Goal: Transaction & Acquisition: Obtain resource

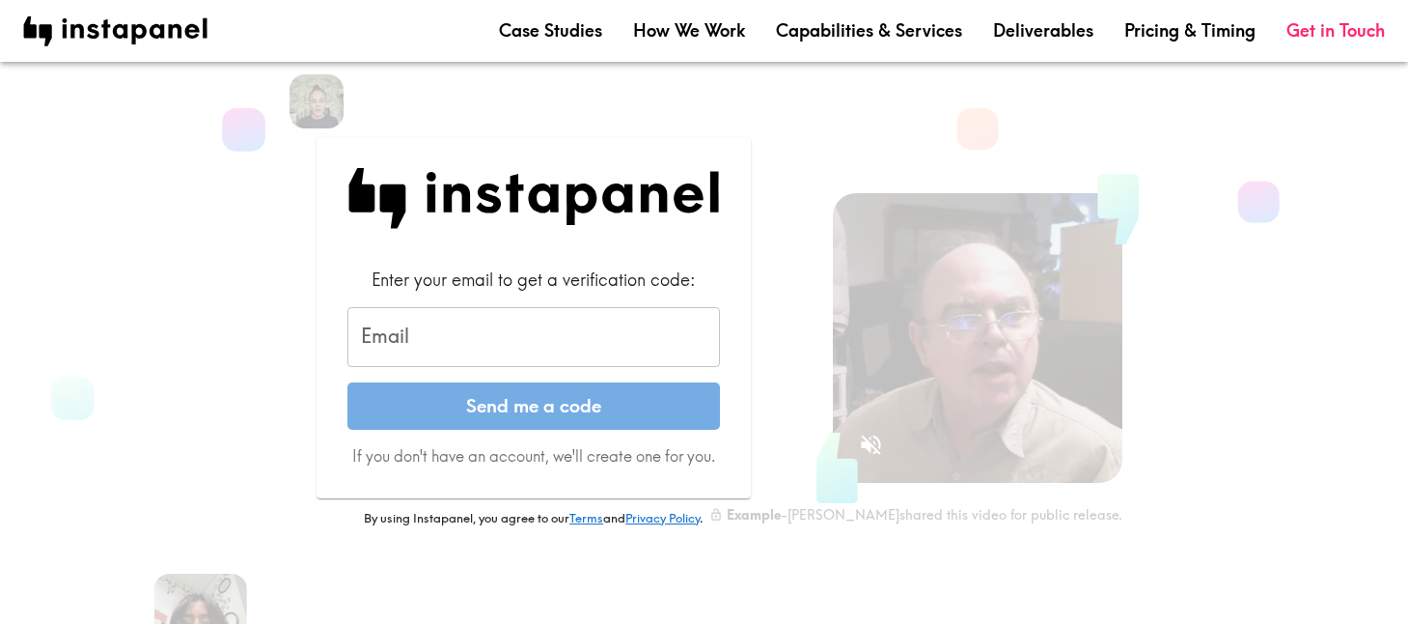
scroll to position [43, 0]
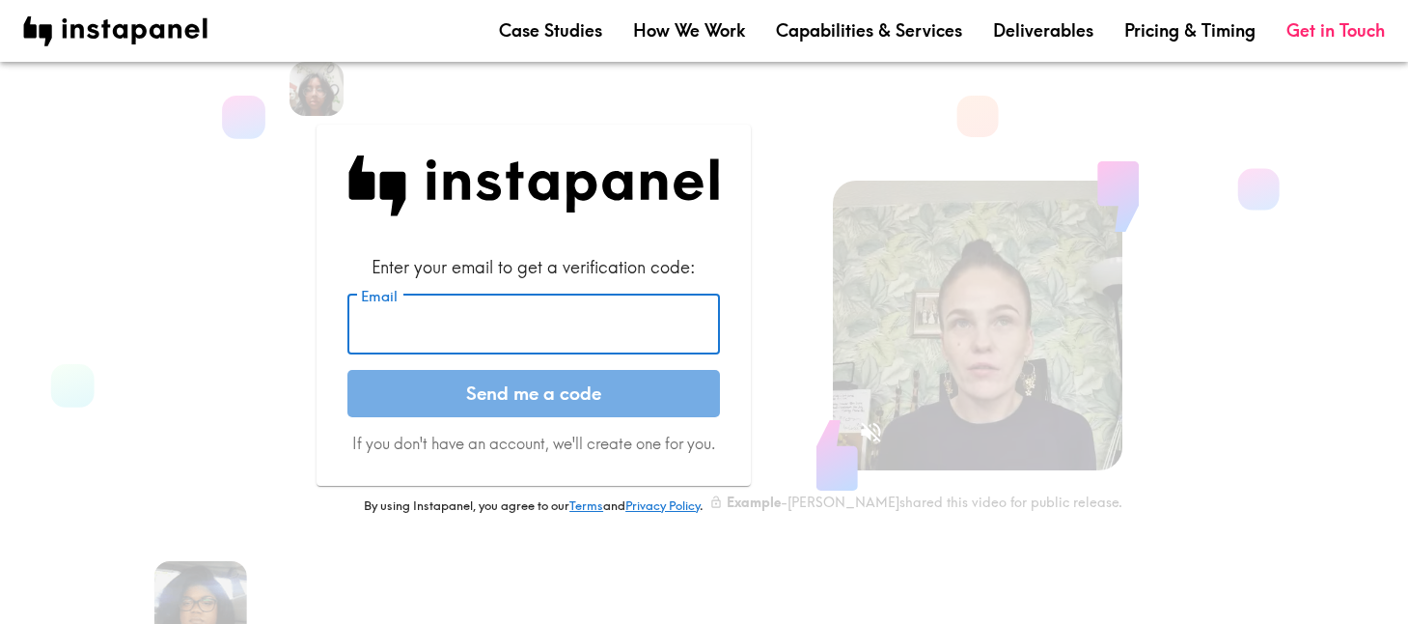
click at [506, 330] on input "Email" at bounding box center [533, 324] width 373 height 60
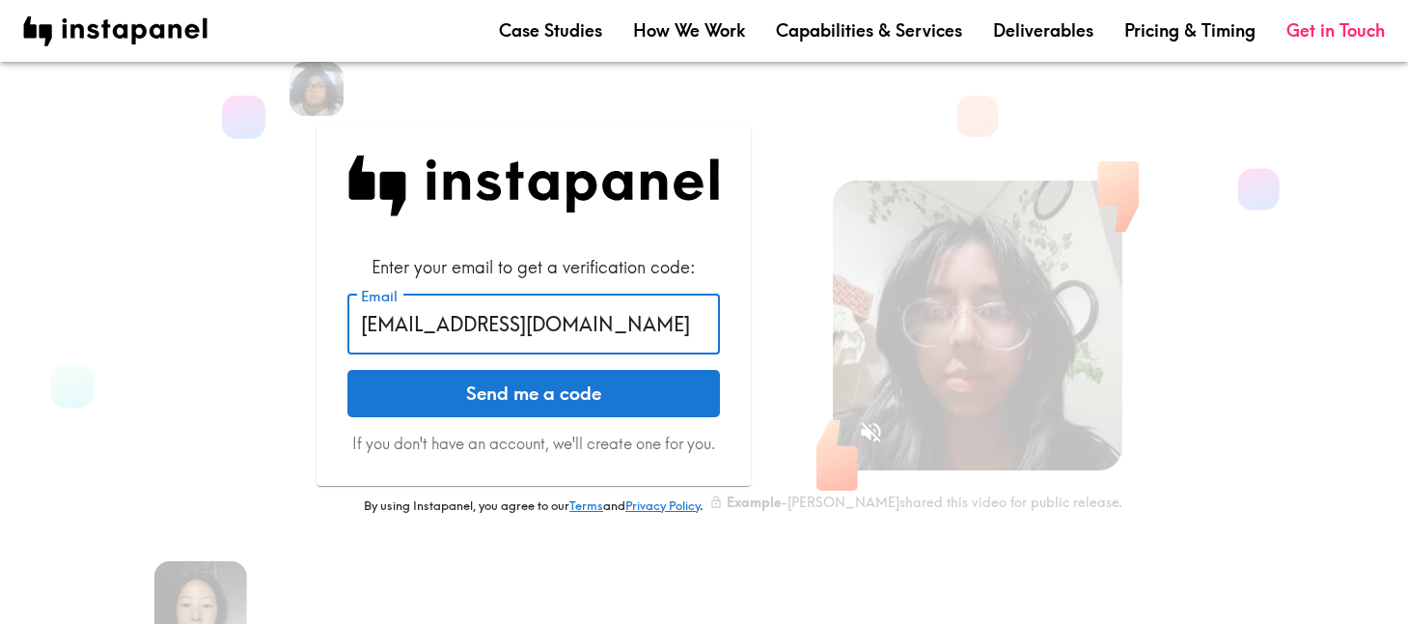
type input "[EMAIL_ADDRESS][DOMAIN_NAME]"
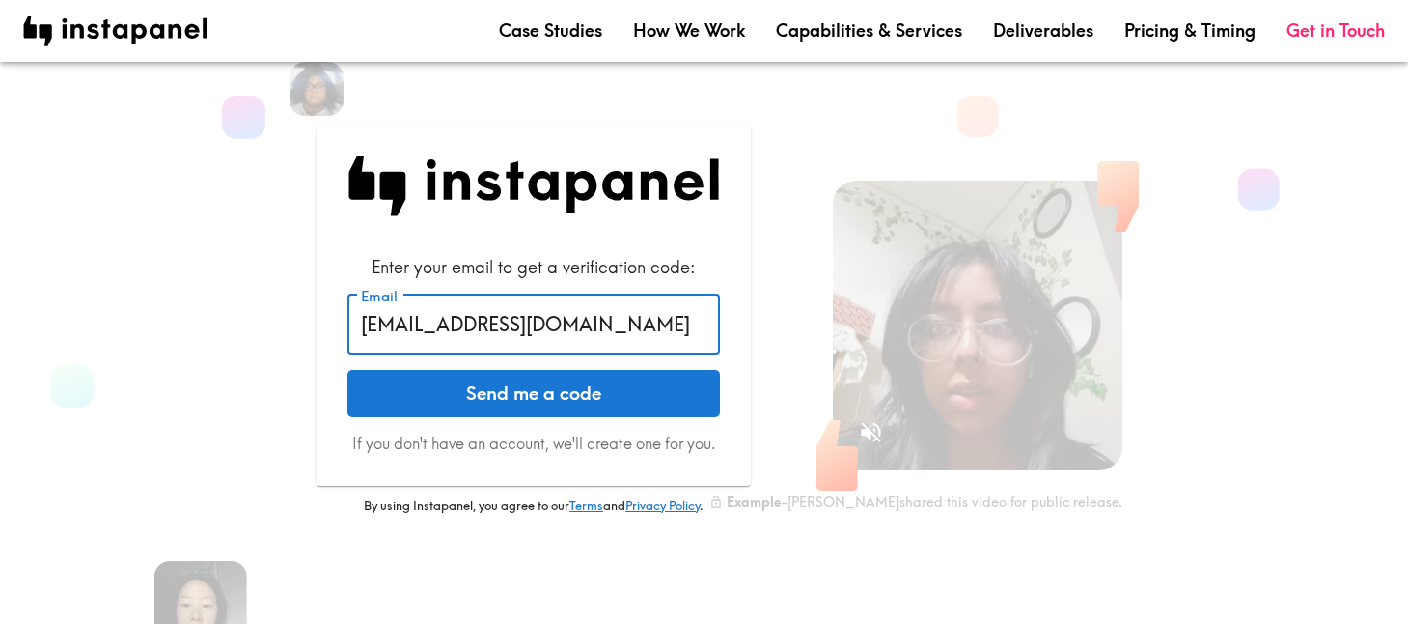
click at [596, 397] on button "Send me a code" at bounding box center [533, 394] width 373 height 48
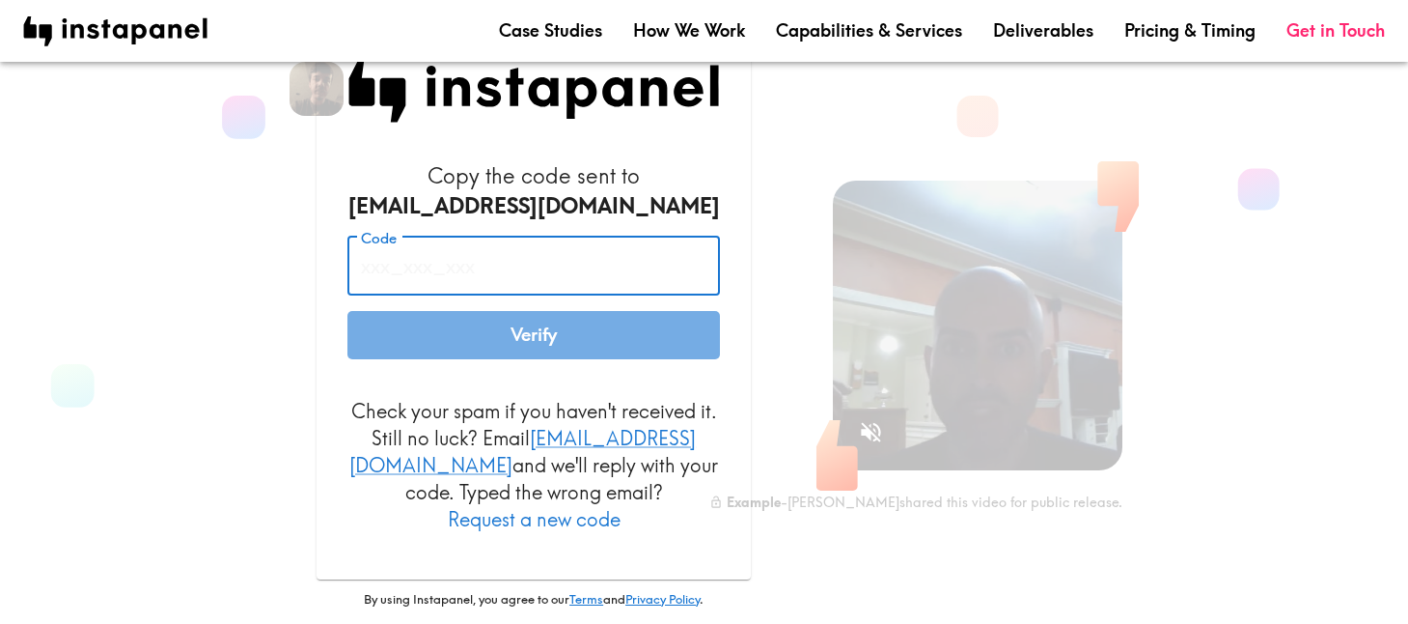
paste input "ndp_edK_aFi"
type input "ndp_edK_aFi"
click at [550, 351] on button "Verify" at bounding box center [533, 335] width 373 height 48
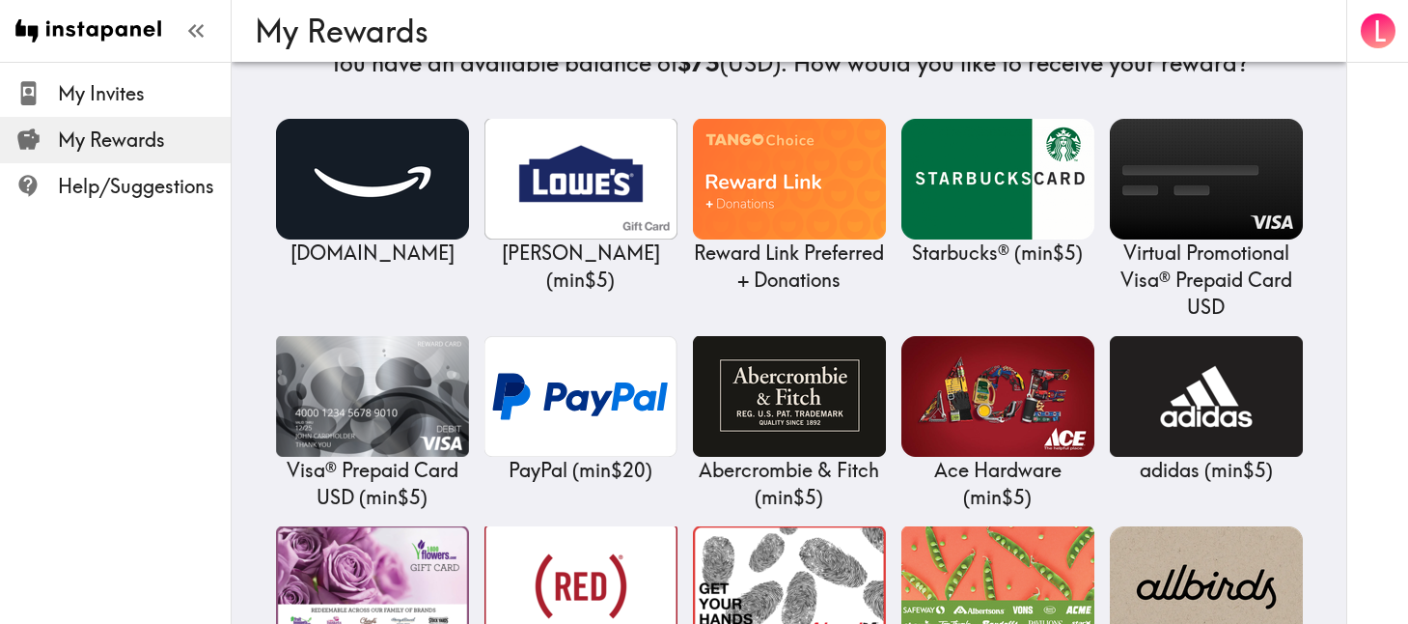
scroll to position [255, 0]
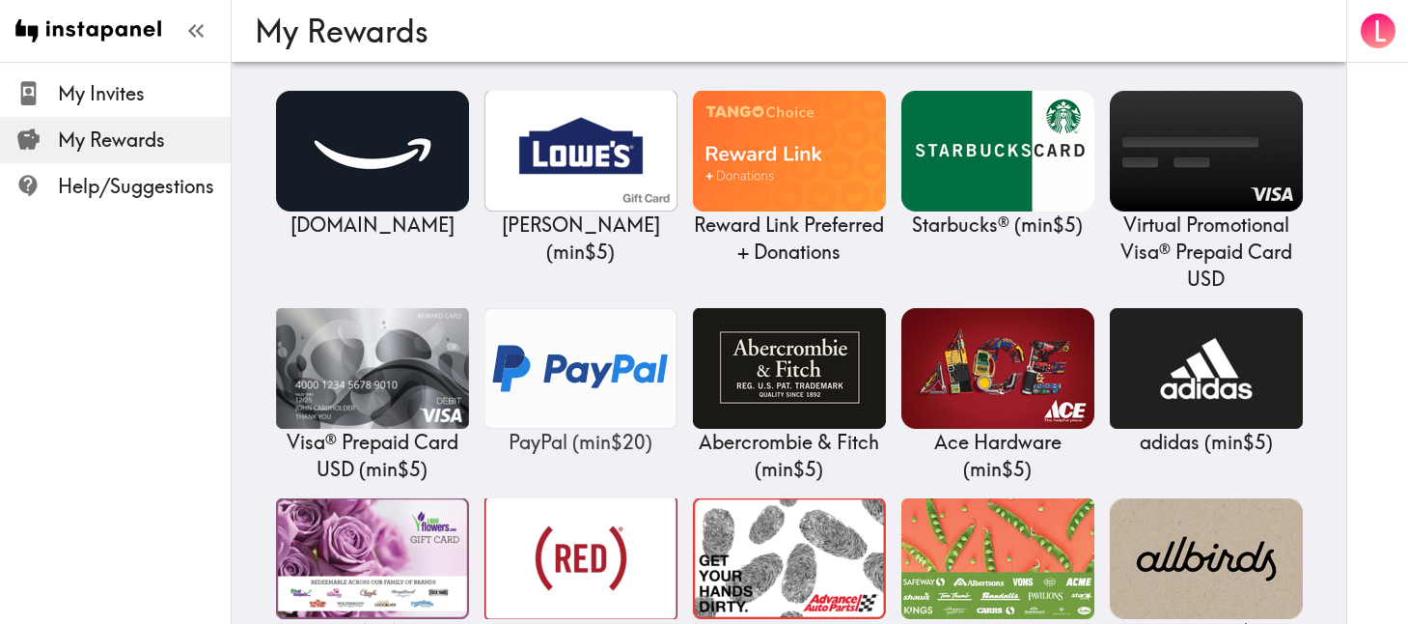
click at [575, 355] on img at bounding box center [581, 368] width 193 height 121
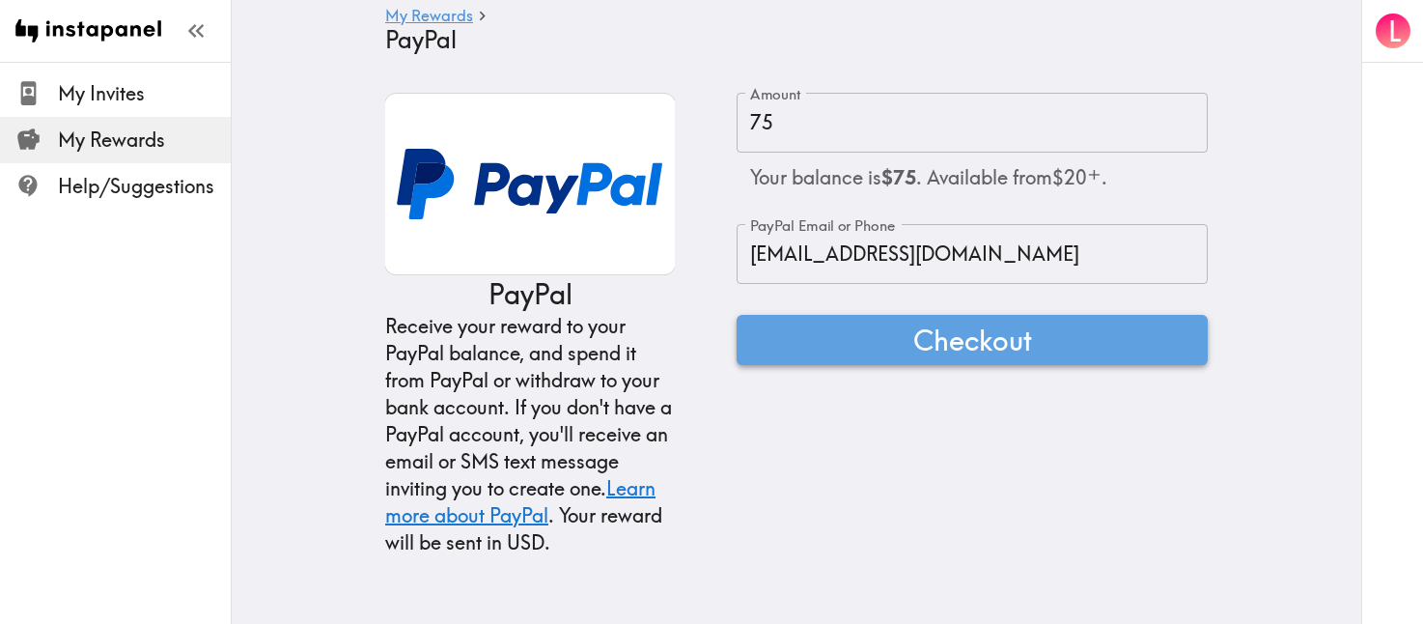
click at [917, 344] on span "Checkout" at bounding box center [972, 339] width 119 height 39
